Goal: Transaction & Acquisition: Book appointment/travel/reservation

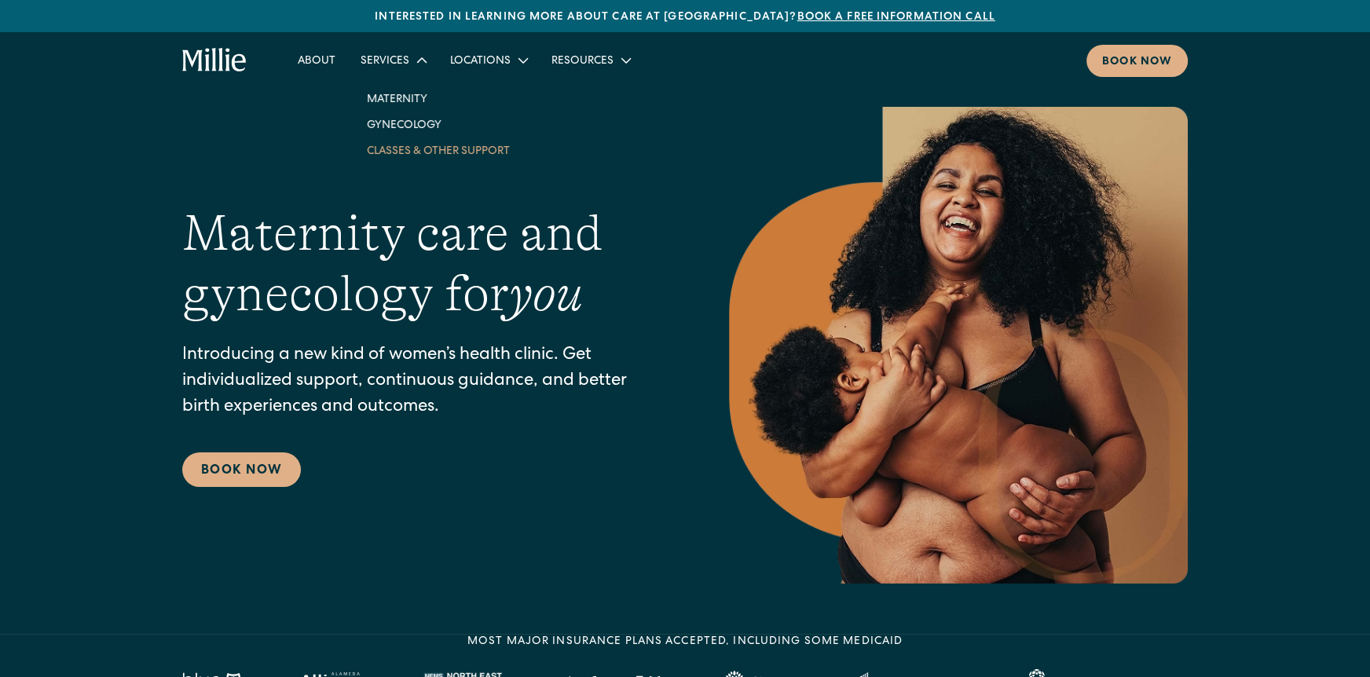
click at [419, 150] on link "Classes & Other Support" at bounding box center [438, 150] width 168 height 26
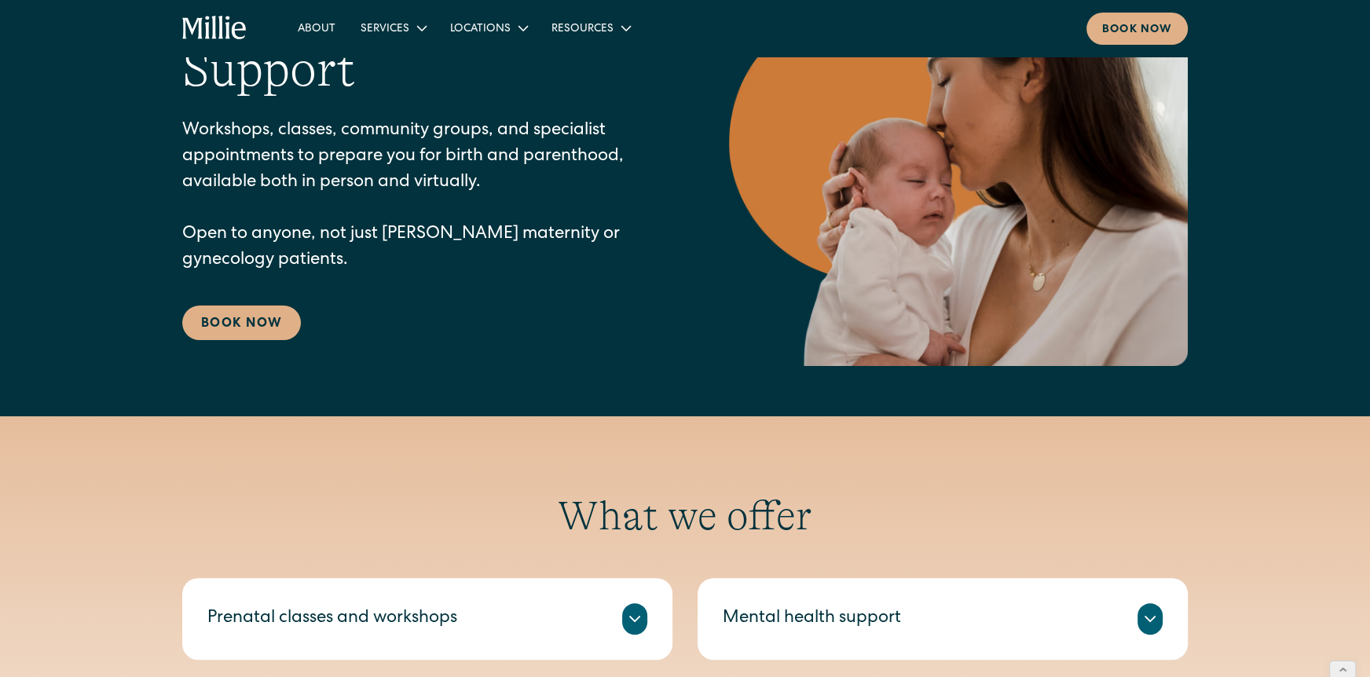
scroll to position [116, 0]
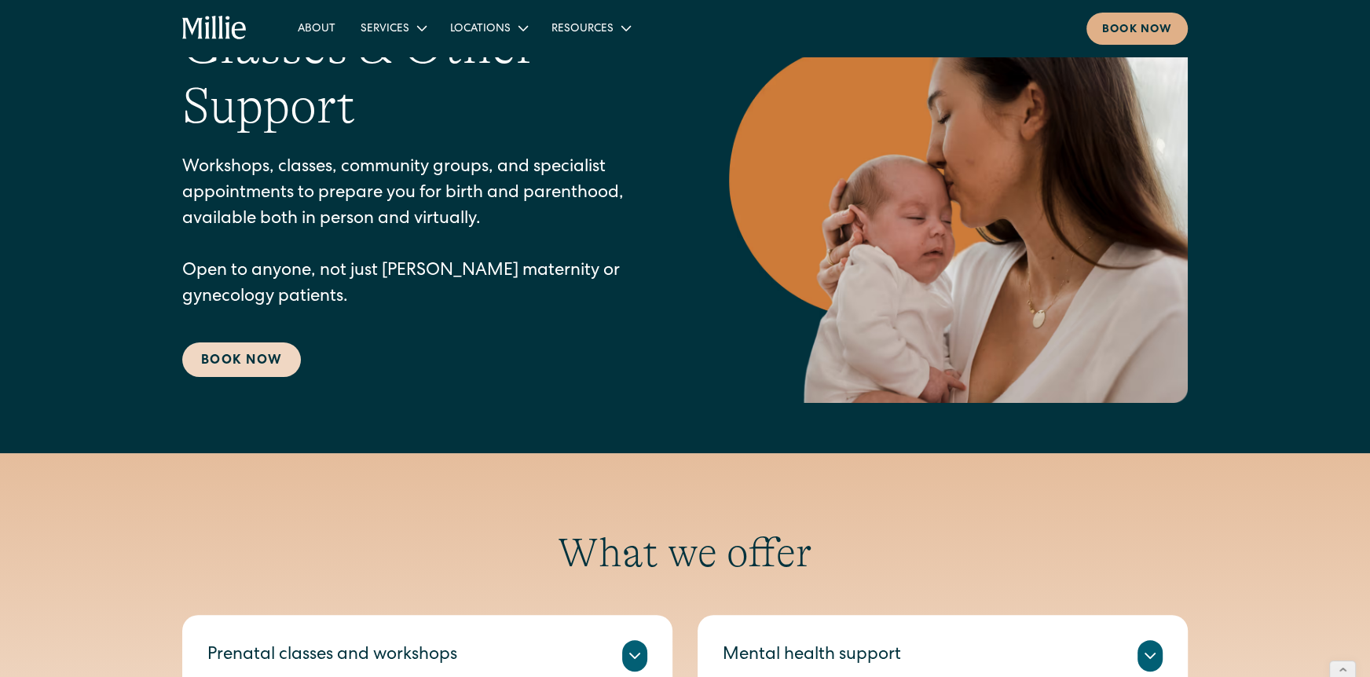
click at [268, 357] on link "Book Now" at bounding box center [241, 359] width 119 height 35
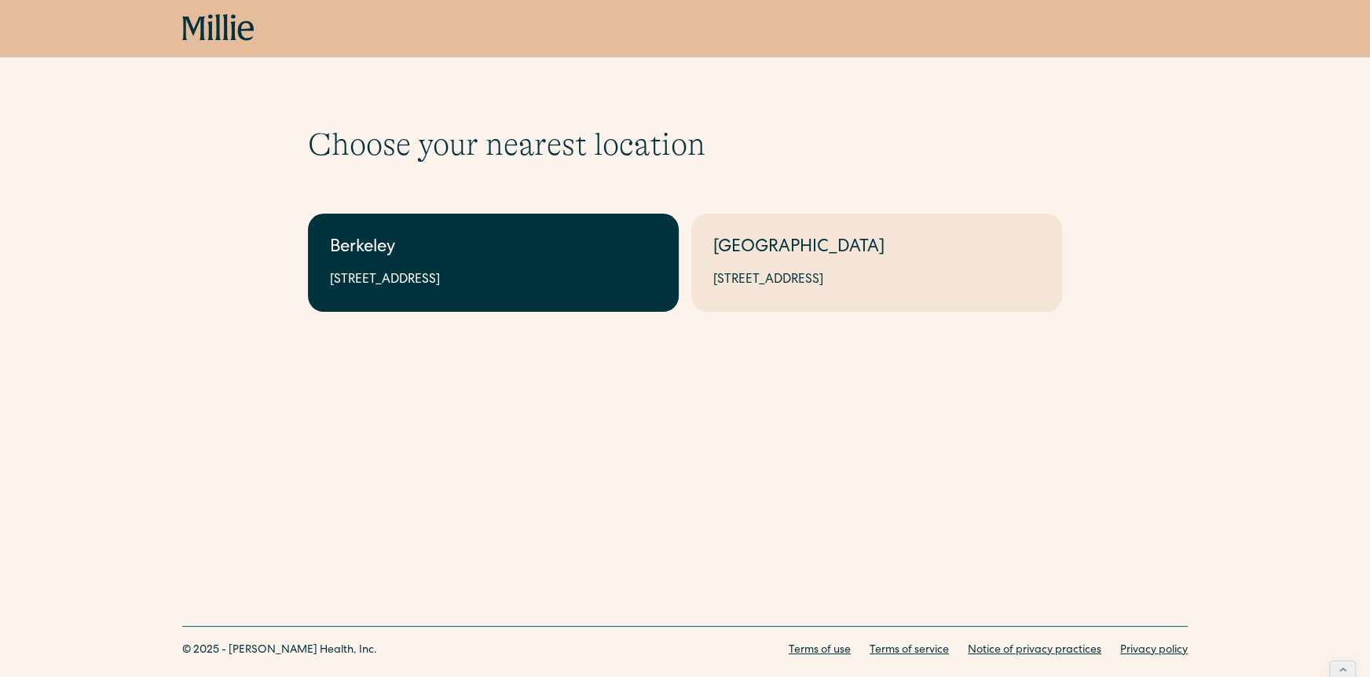
click at [569, 296] on link "Berkeley [STREET_ADDRESS]" at bounding box center [493, 263] width 371 height 98
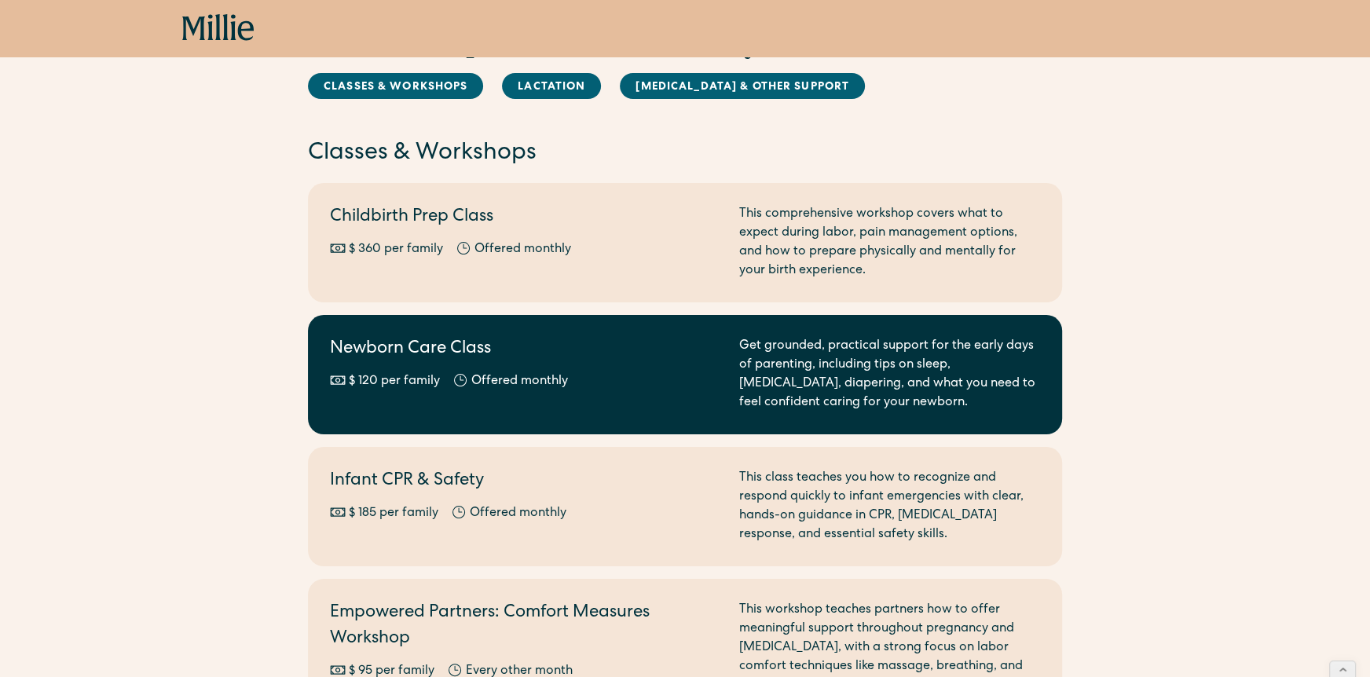
scroll to position [91, 0]
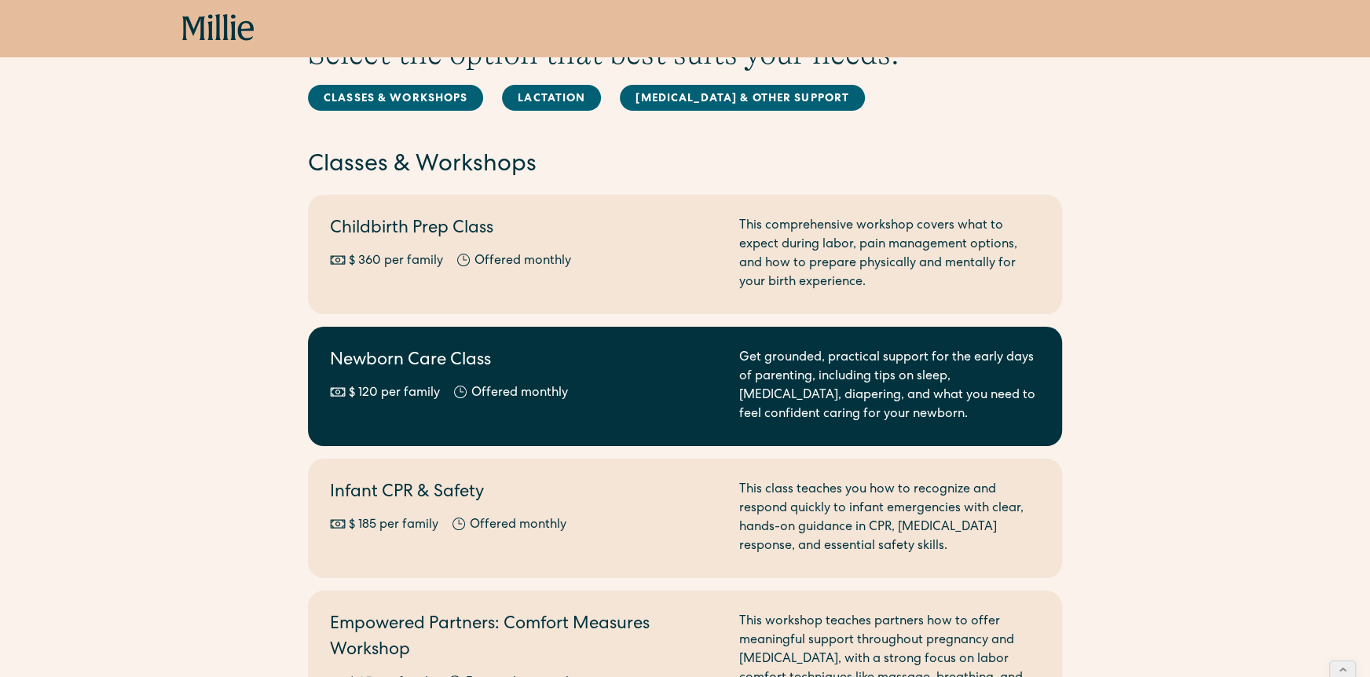
click at [565, 401] on div "Offered monthly" at bounding box center [519, 393] width 97 height 19
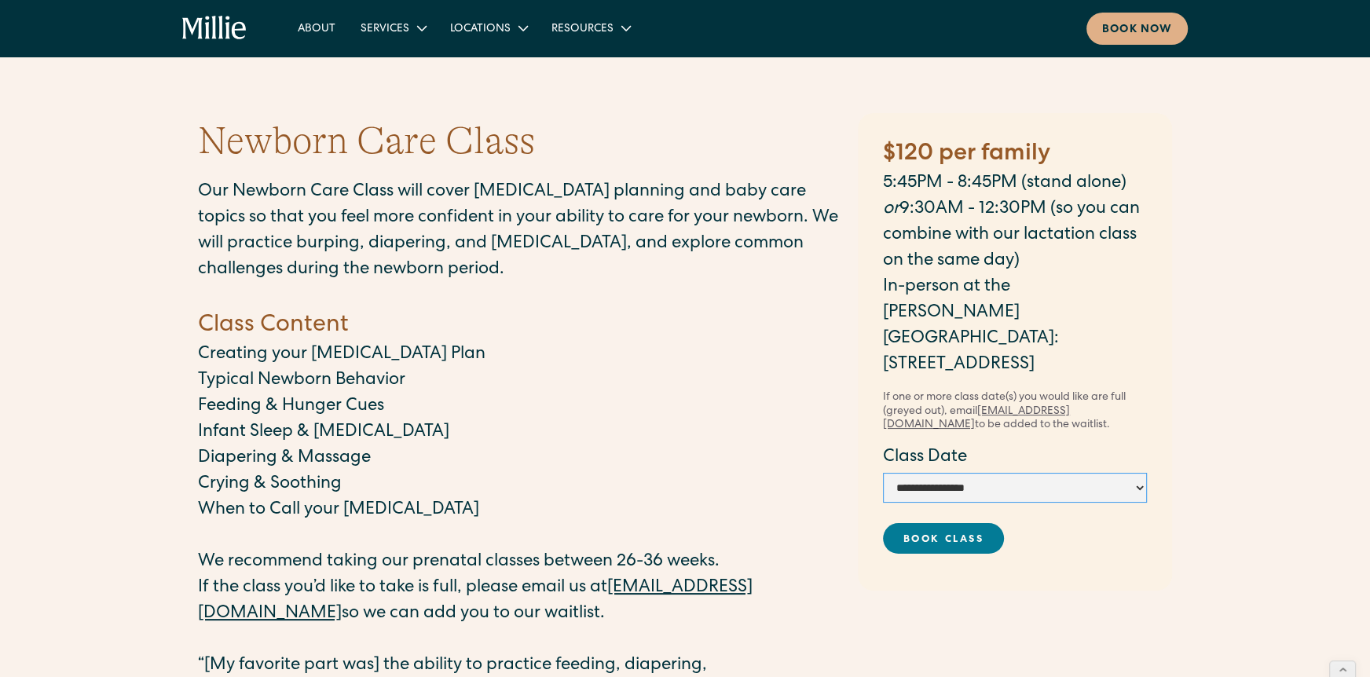
click at [973, 473] on select "**********" at bounding box center [1015, 488] width 264 height 30
